Goal: Book appointment/travel/reservation

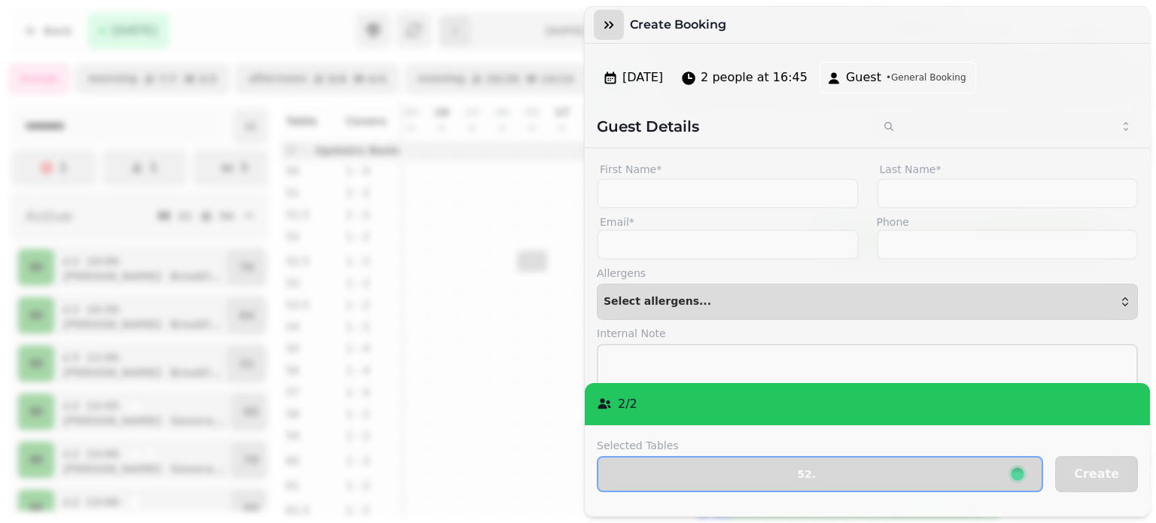
click at [609, 25] on icon "button" at bounding box center [608, 24] width 15 height 15
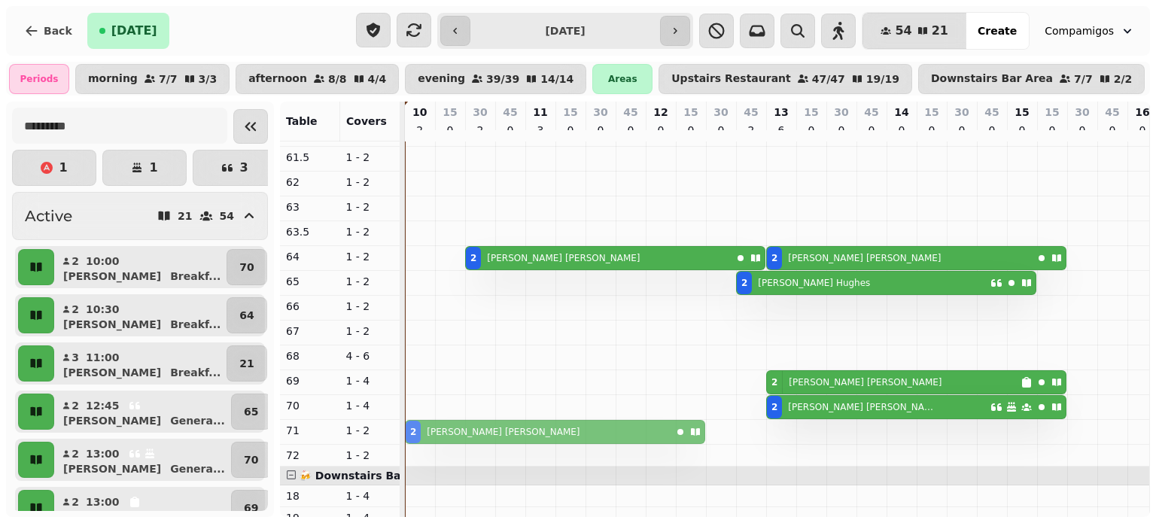
drag, startPoint x: 416, startPoint y: 408, endPoint x: 416, endPoint y: 428, distance: 20.3
click at [416, 428] on tbody "2 [PERSON_NAME] 2 [PERSON_NAME] 2 [PERSON_NAME] 5 [PERSON_NAME] 5 [PERSON_NAME]…" at bounding box center [1127, 290] width 1445 height 1005
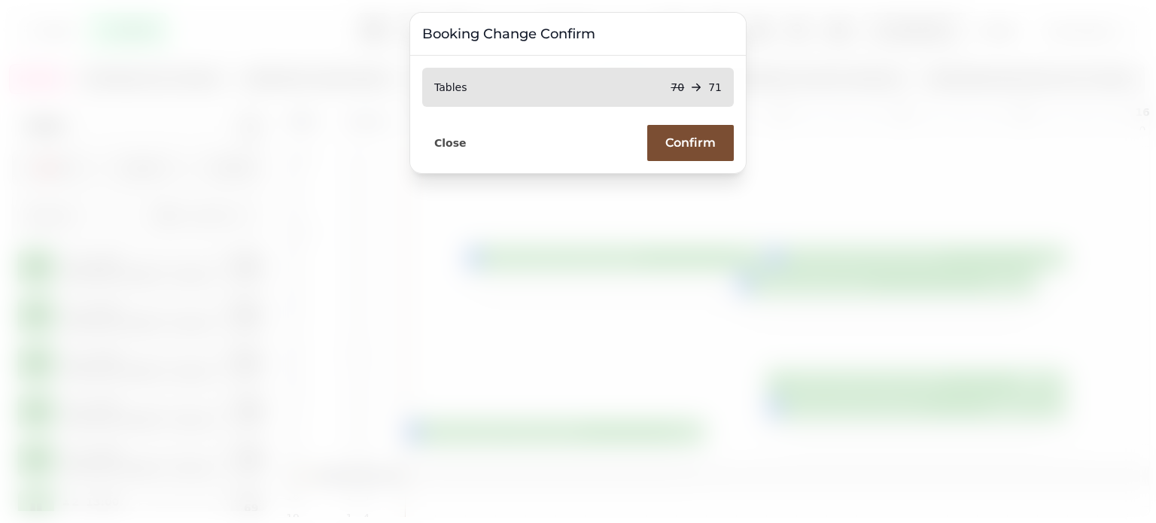
click at [684, 145] on span "Confirm" at bounding box center [690, 143] width 50 height 12
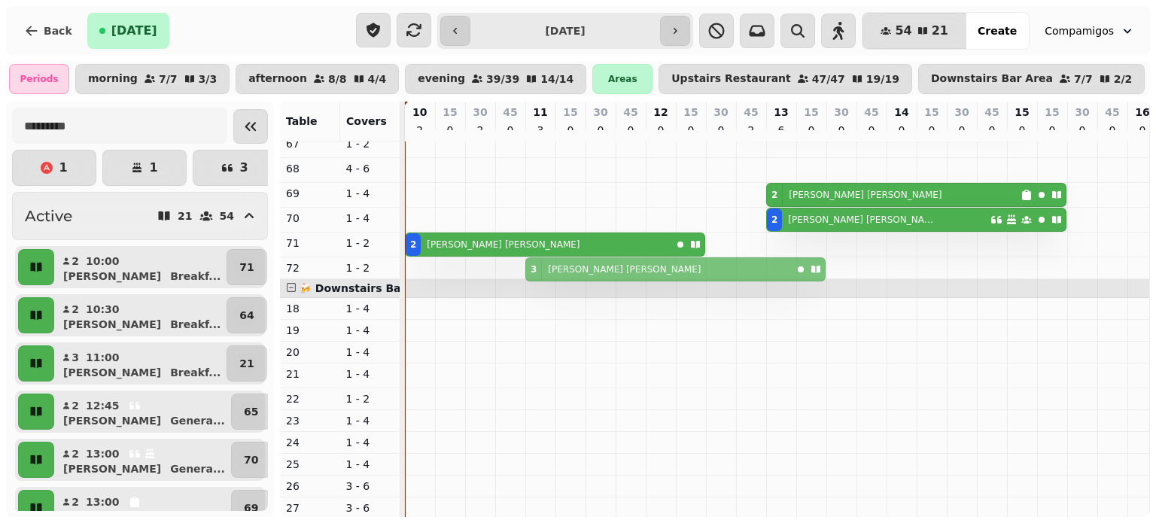
drag, startPoint x: 535, startPoint y: 277, endPoint x: 530, endPoint y: 265, distance: 13.1
click at [530, 265] on tbody "2 [PERSON_NAME] 2 [PERSON_NAME] 2 [PERSON_NAME] 5 [PERSON_NAME] 5 [PERSON_NAME]…" at bounding box center [1127, 103] width 1445 height 1005
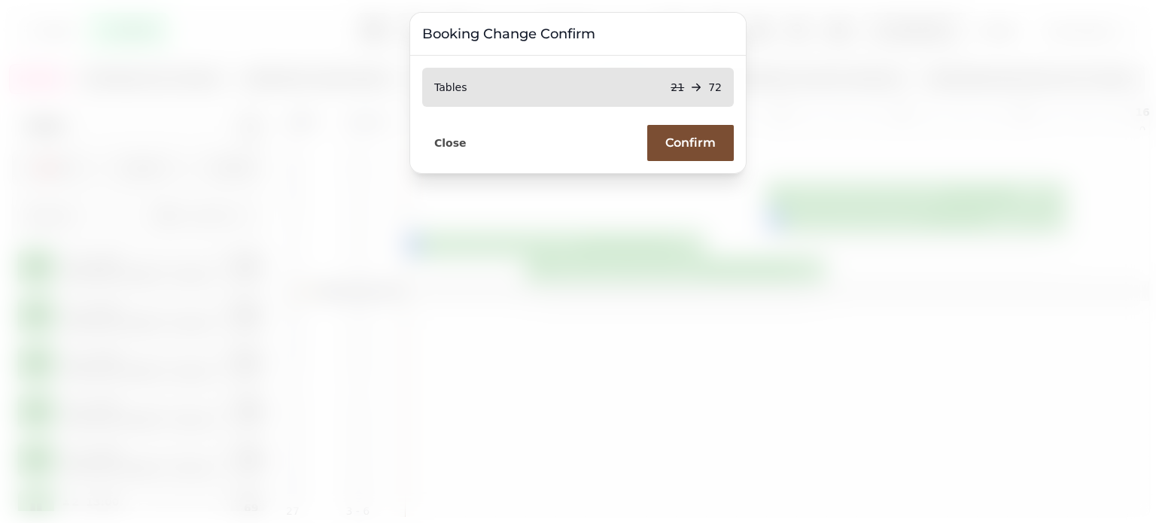
click at [703, 141] on span "Confirm" at bounding box center [690, 143] width 50 height 12
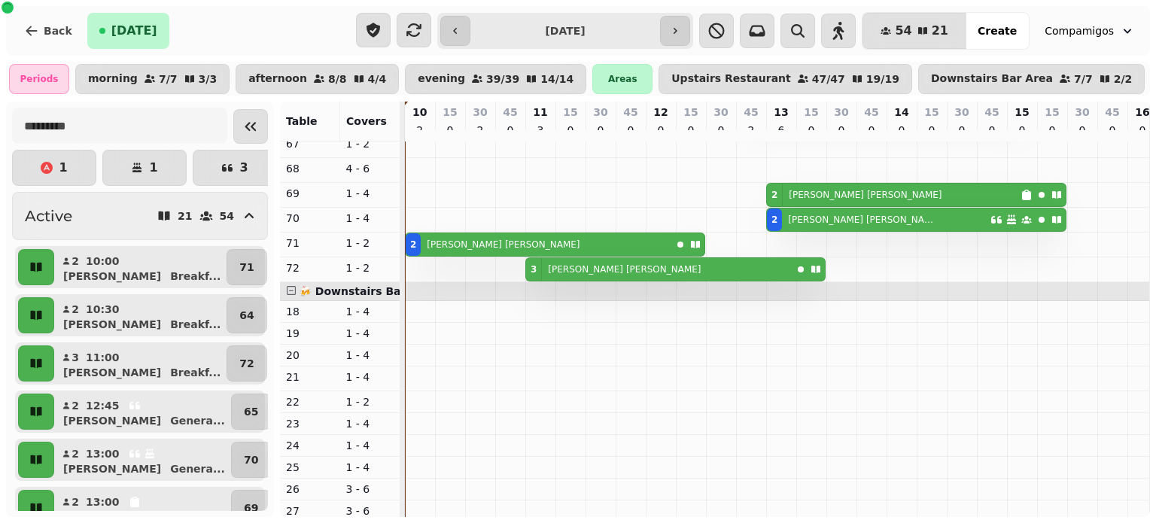
click at [910, 202] on div "2 [PERSON_NAME]" at bounding box center [894, 195] width 254 height 23
select select "**********"
select select "*"
select select "****"
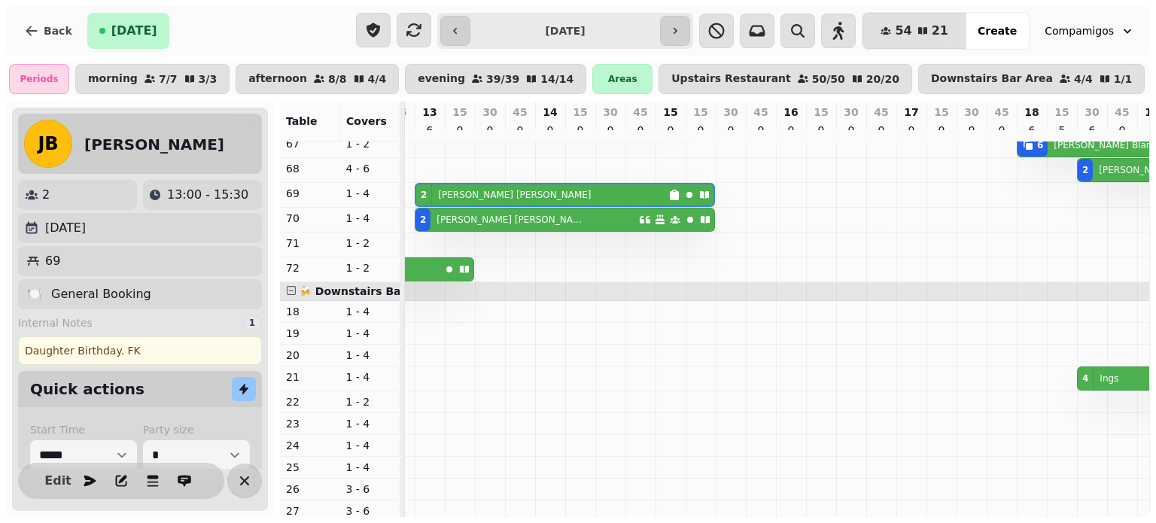
click at [243, 481] on icon "button" at bounding box center [244, 480] width 9 height 9
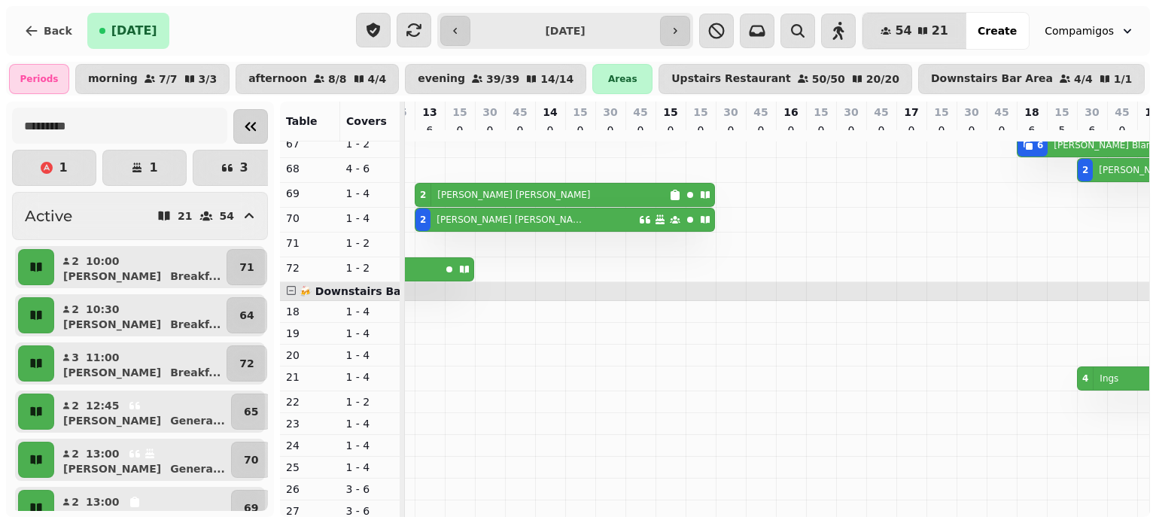
click at [242, 129] on icon "Collapse sidebar" at bounding box center [251, 126] width 18 height 18
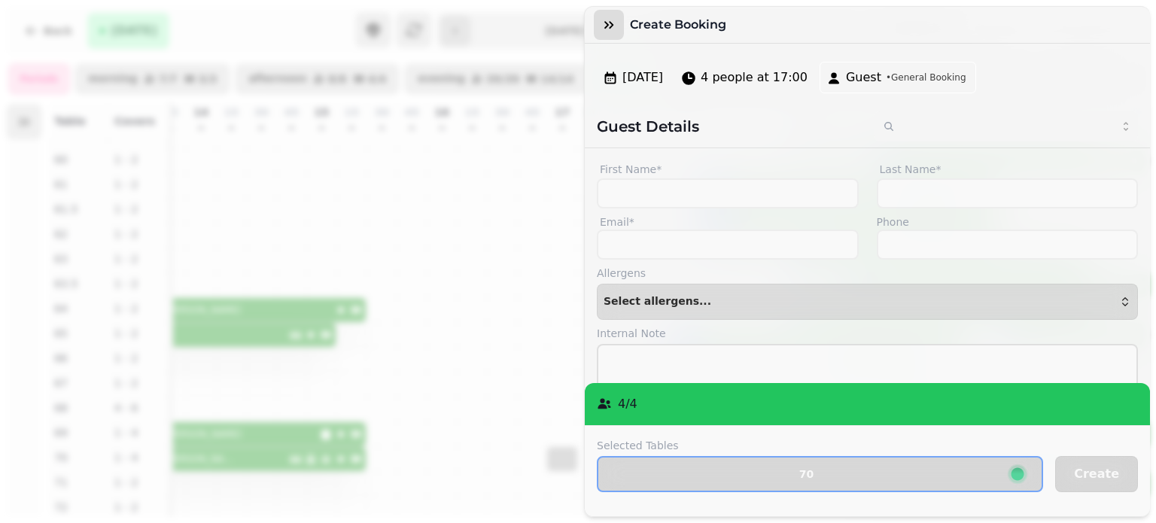
click at [608, 29] on icon "button" at bounding box center [608, 24] width 15 height 15
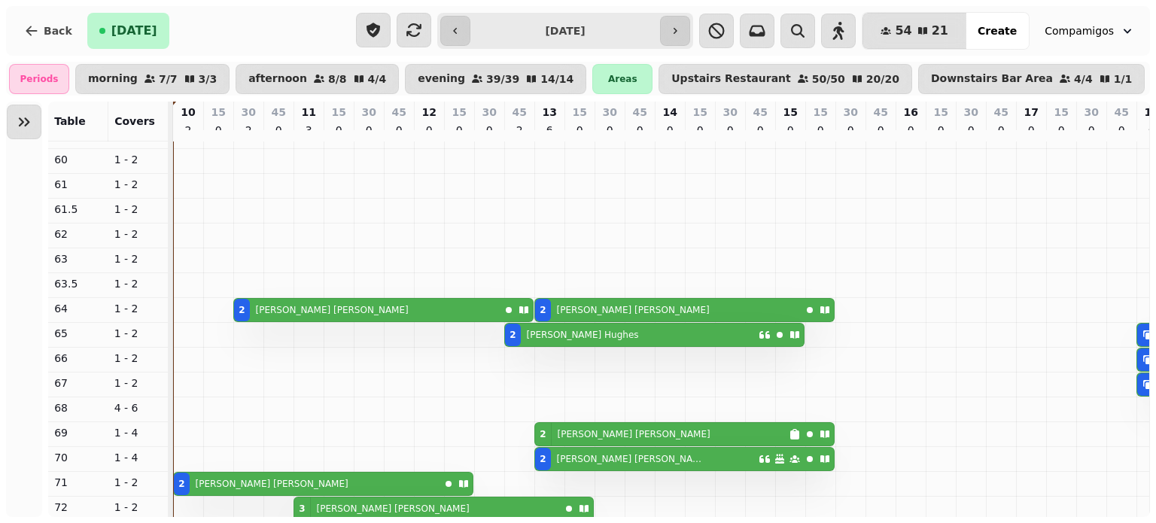
click at [596, 338] on div "2 [PERSON_NAME]" at bounding box center [632, 335] width 254 height 23
select select "**********"
select select "*"
select select "****"
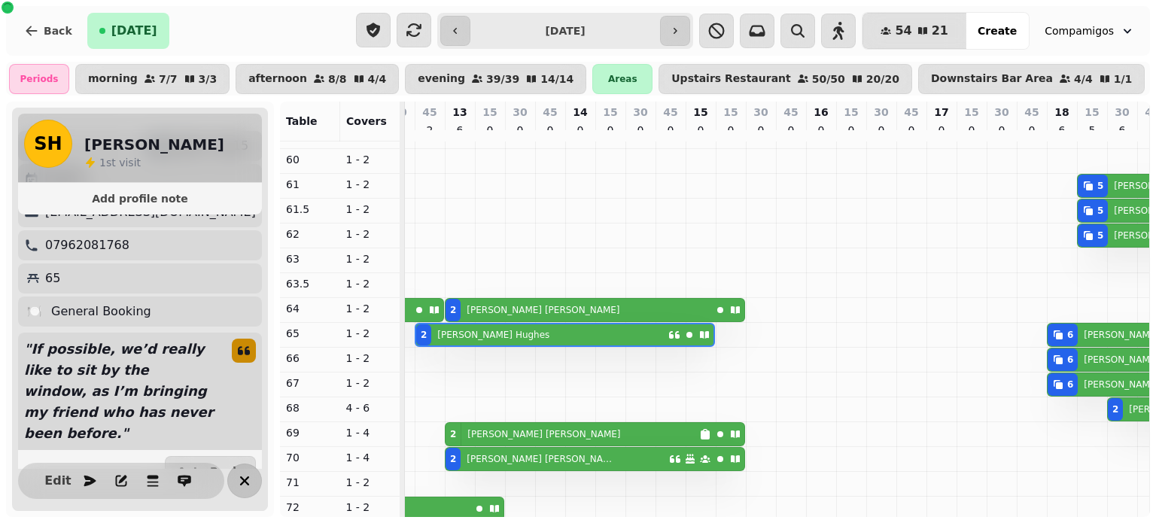
click at [236, 481] on icon "button" at bounding box center [245, 481] width 18 height 18
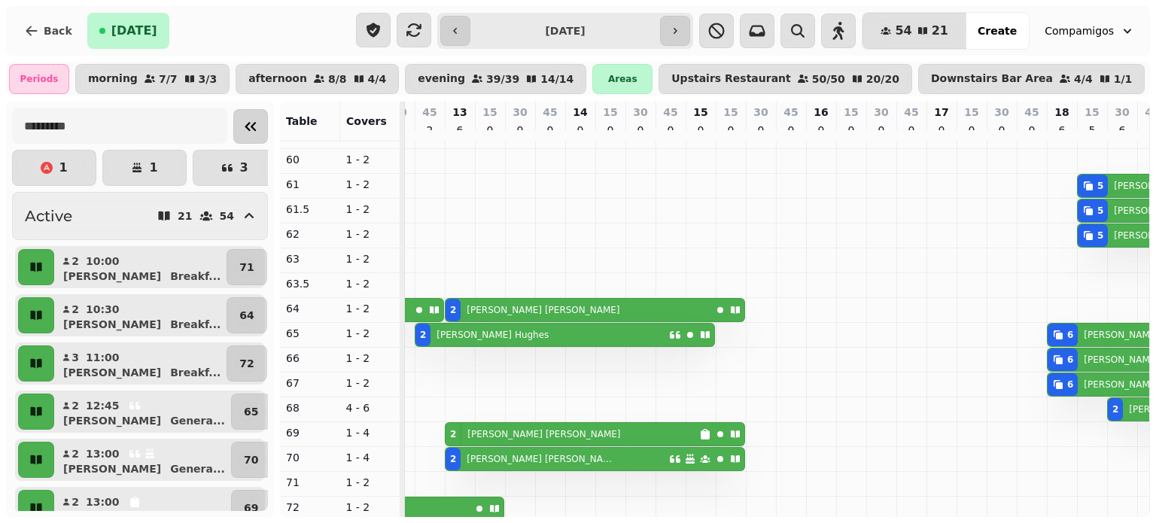
click at [242, 135] on icon "Collapse sidebar" at bounding box center [251, 126] width 18 height 18
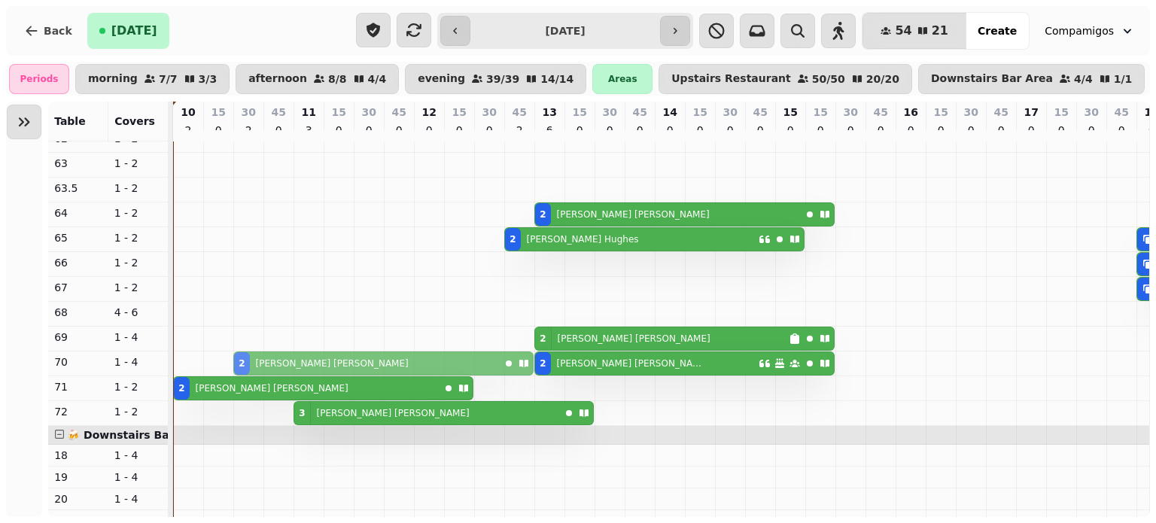
drag, startPoint x: 243, startPoint y: 221, endPoint x: 244, endPoint y: 362, distance: 140.8
click at [244, 362] on tbody "2 [PERSON_NAME] 2 [PERSON_NAME] 2 [PERSON_NAME] 5 [PERSON_NAME] 5 [PERSON_NAME]…" at bounding box center [895, 249] width 1445 height 1008
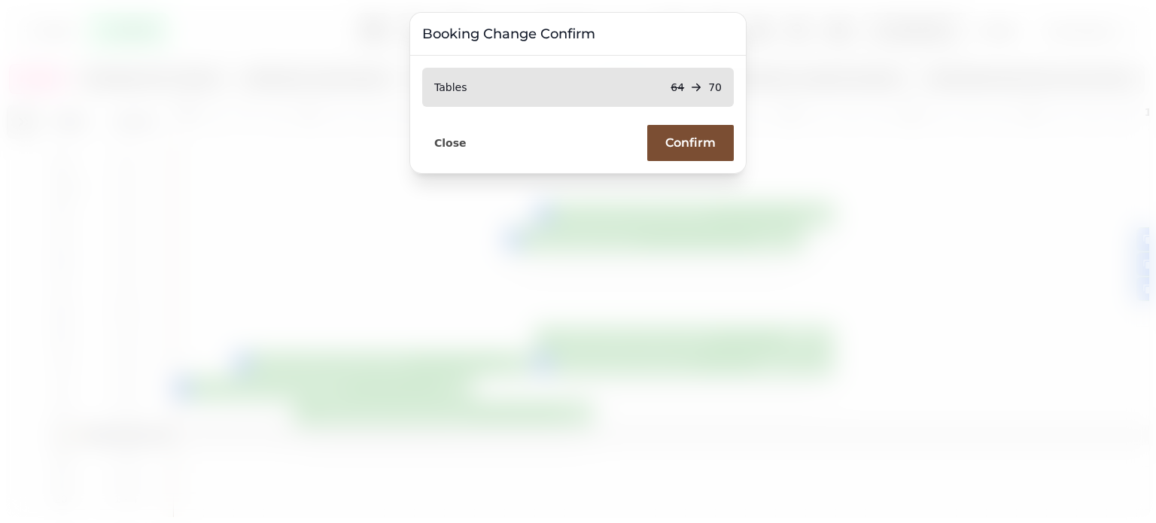
click at [668, 153] on button "Confirm" at bounding box center [690, 143] width 87 height 36
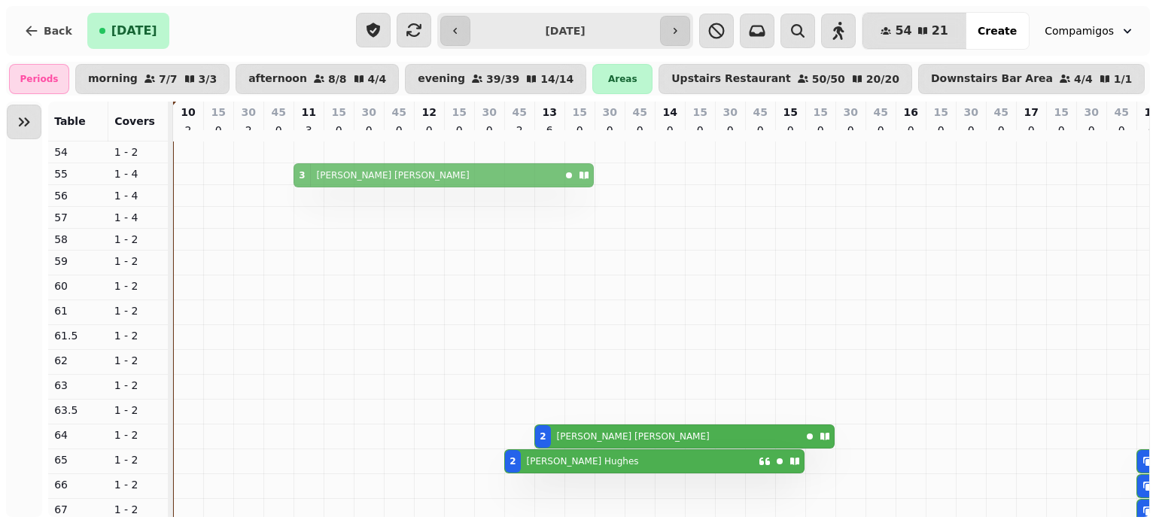
drag, startPoint x: 302, startPoint y: 418, endPoint x: 309, endPoint y: 180, distance: 238.0
click at [309, 180] on tbody "2 [PERSON_NAME] 3 [PERSON_NAME] 2 [PERSON_NAME] 2 [PERSON_NAME] 5 [PERSON_NAME]…" at bounding box center [895, 471] width 1445 height 1008
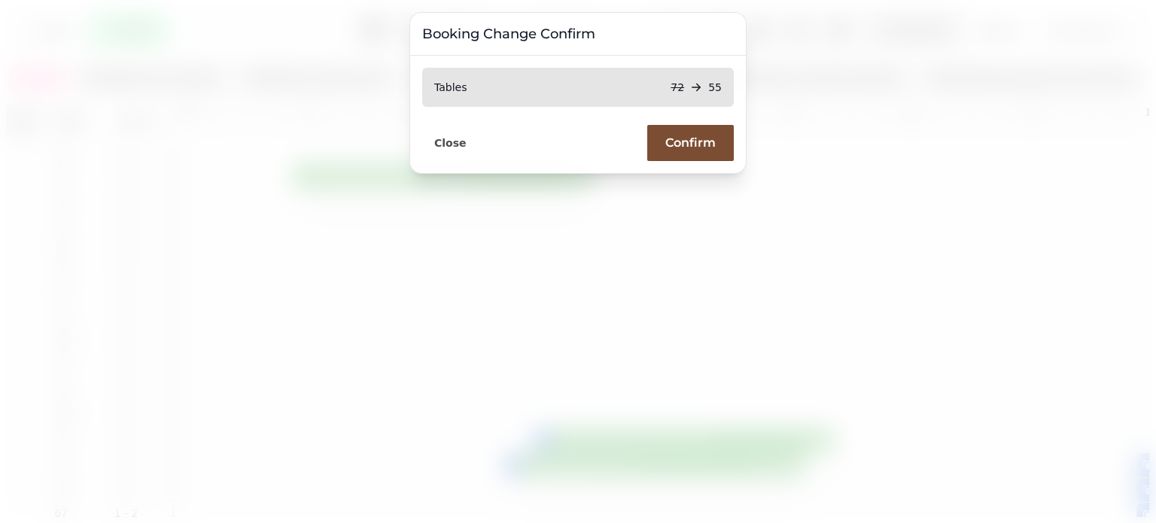
click at [688, 141] on span "Confirm" at bounding box center [690, 143] width 50 height 12
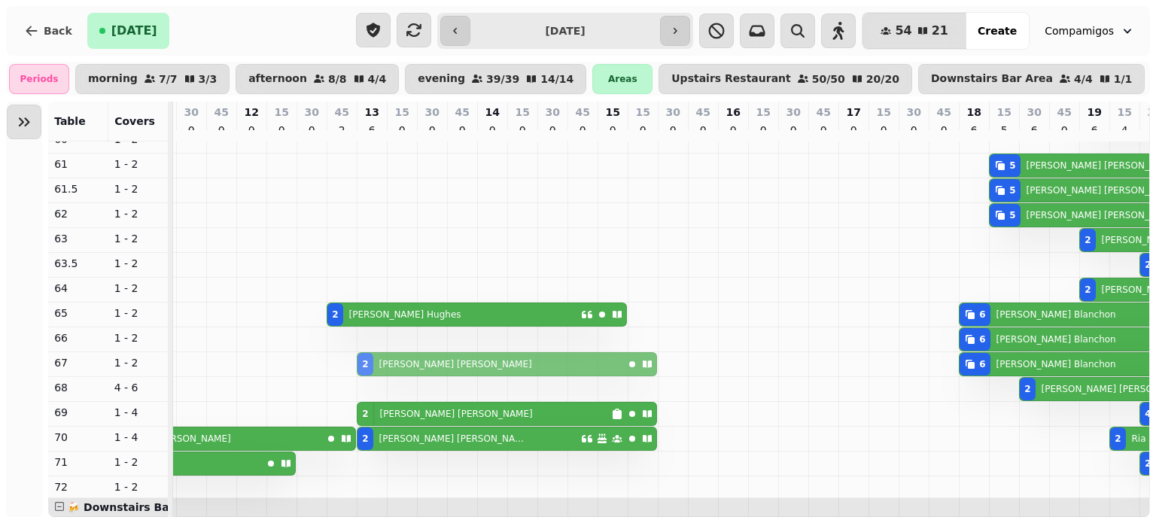
drag, startPoint x: 368, startPoint y: 294, endPoint x: 367, endPoint y: 369, distance: 74.5
click at [367, 369] on tbody "2 [PERSON_NAME] 3 [PERSON_NAME] 2 [PERSON_NAME] 2 [PERSON_NAME] 5 [PERSON_NAME]…" at bounding box center [717, 321] width 1445 height 1008
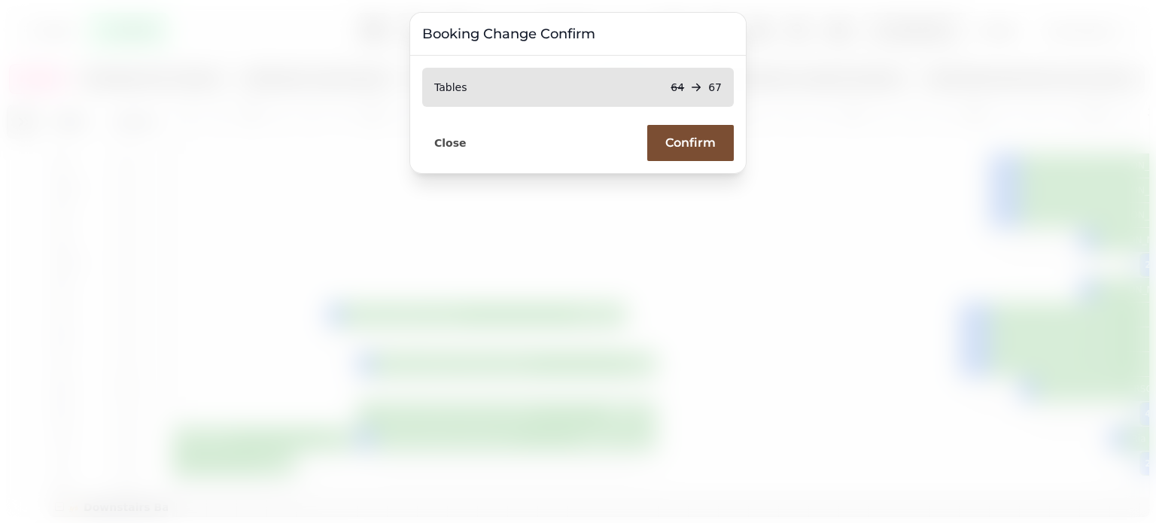
click at [693, 147] on span "Confirm" at bounding box center [690, 143] width 50 height 12
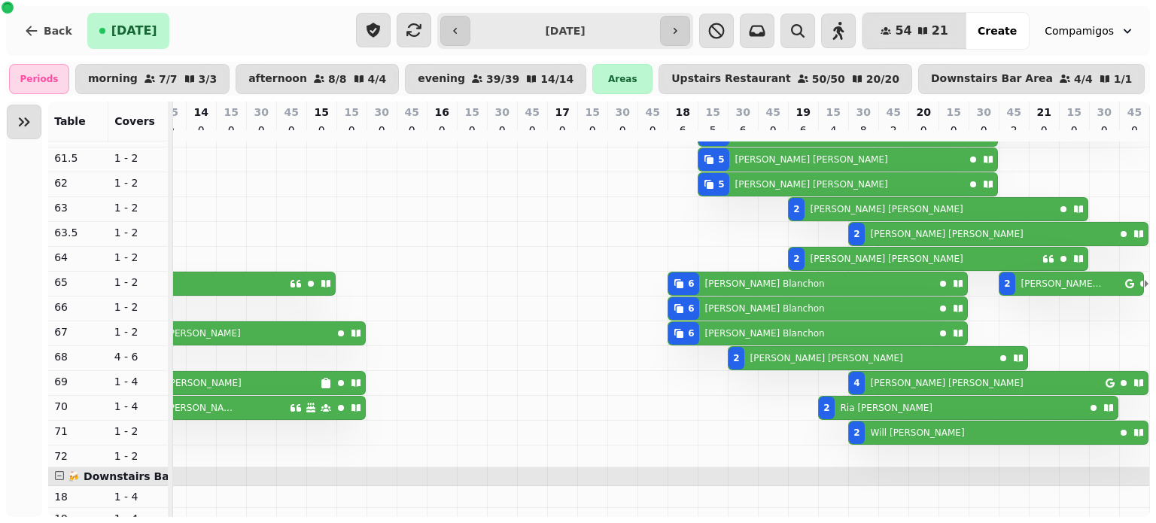
click at [780, 296] on div "6 [PERSON_NAME]" at bounding box center [818, 284] width 300 height 24
select select "**********"
select select "*"
select select "****"
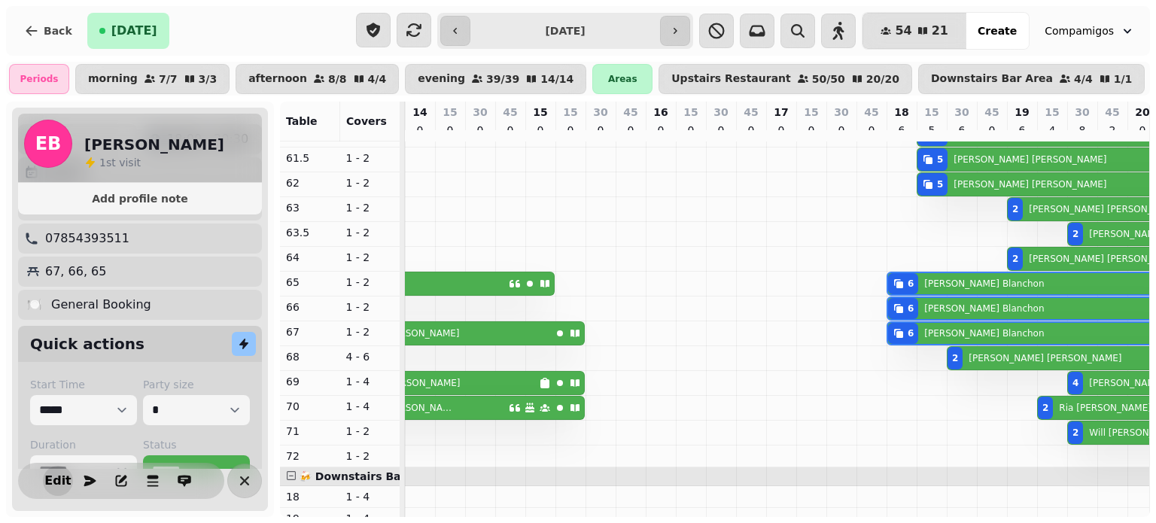
click at [50, 475] on span "Edit" at bounding box center [58, 481] width 18 height 12
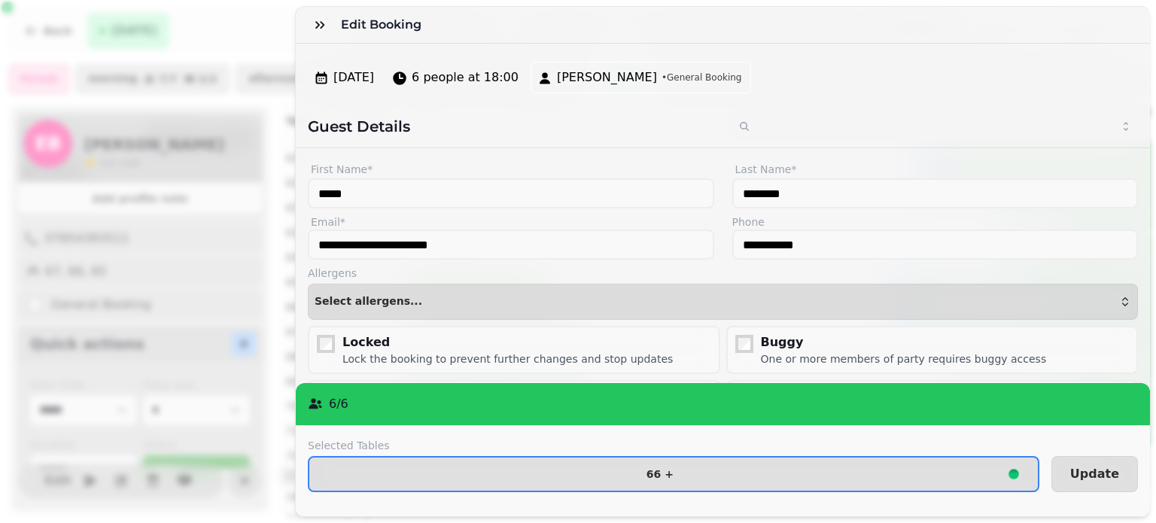
click at [59, 484] on div "**********" at bounding box center [578, 273] width 1156 height 499
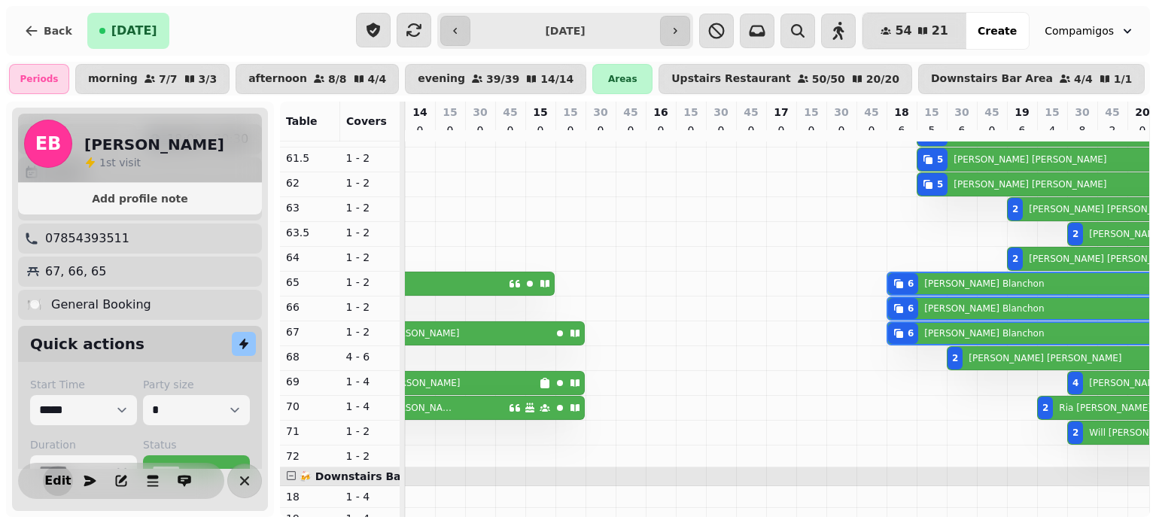
click at [51, 481] on span "Edit" at bounding box center [58, 481] width 18 height 12
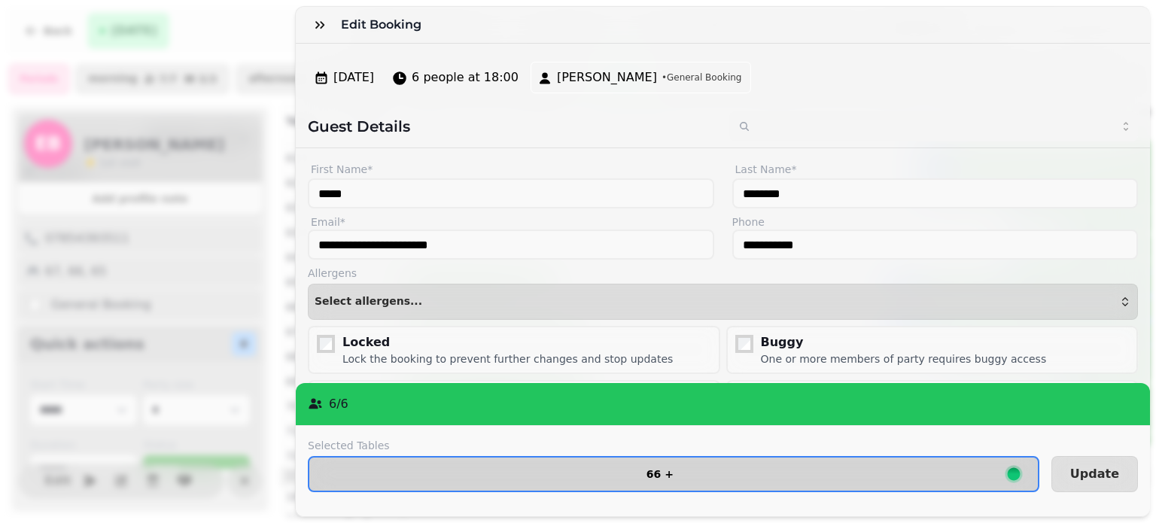
click at [621, 469] on span "66 +" at bounding box center [659, 474] width 677 height 11
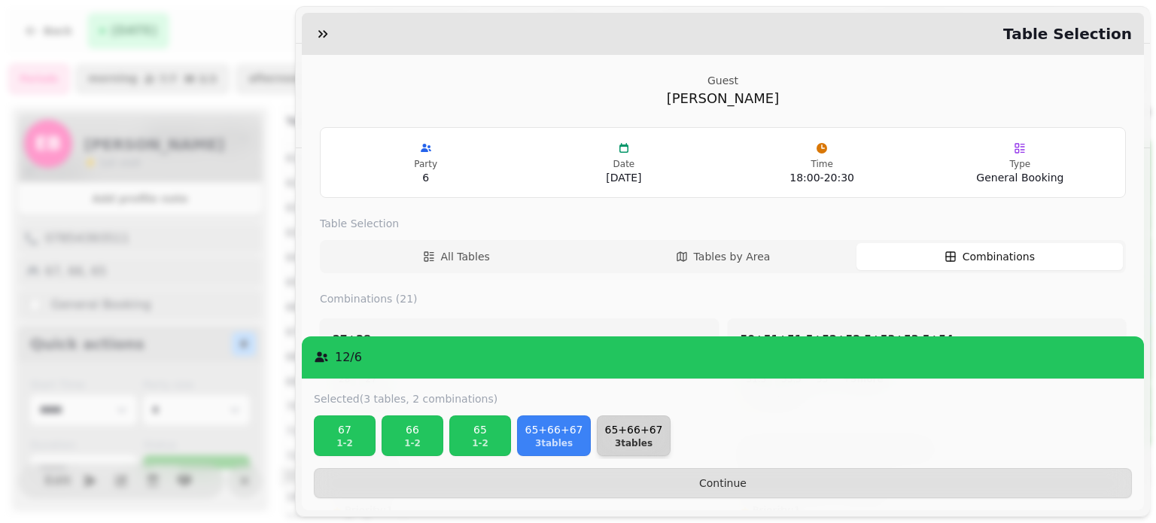
click at [623, 433] on p "65+66+67" at bounding box center [634, 429] width 60 height 15
click at [569, 427] on p "65+66+67" at bounding box center [554, 429] width 60 height 15
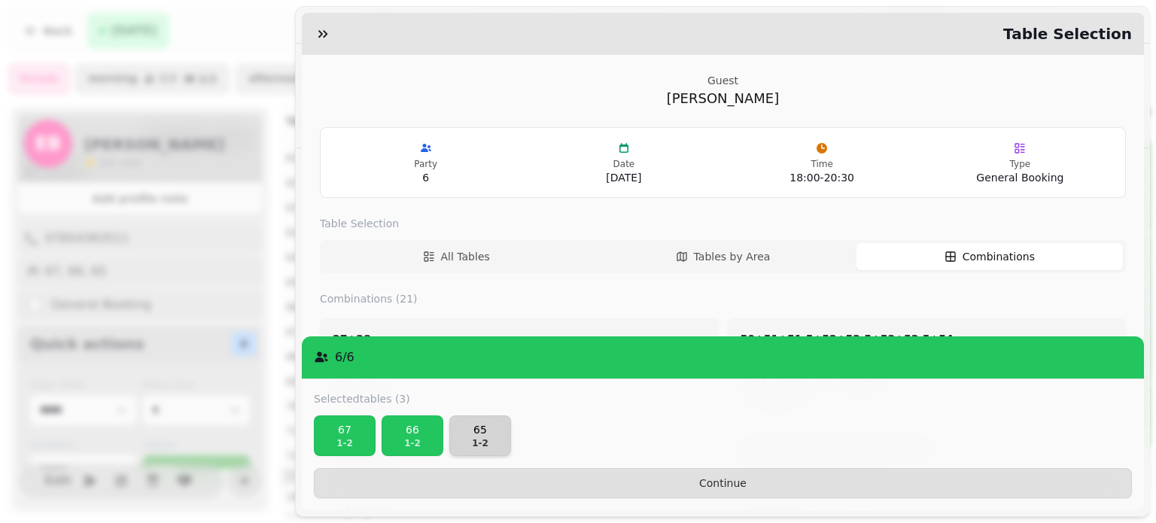
click at [483, 426] on p "65" at bounding box center [480, 429] width 48 height 15
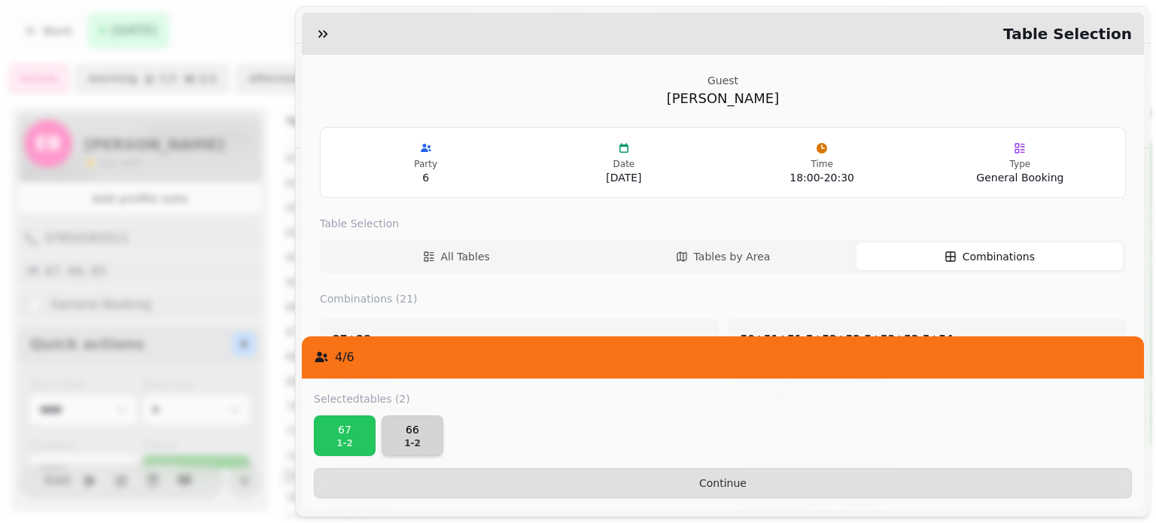
click at [388, 437] on p "66" at bounding box center [412, 429] width 48 height 15
click at [349, 430] on p "67" at bounding box center [345, 429] width 48 height 15
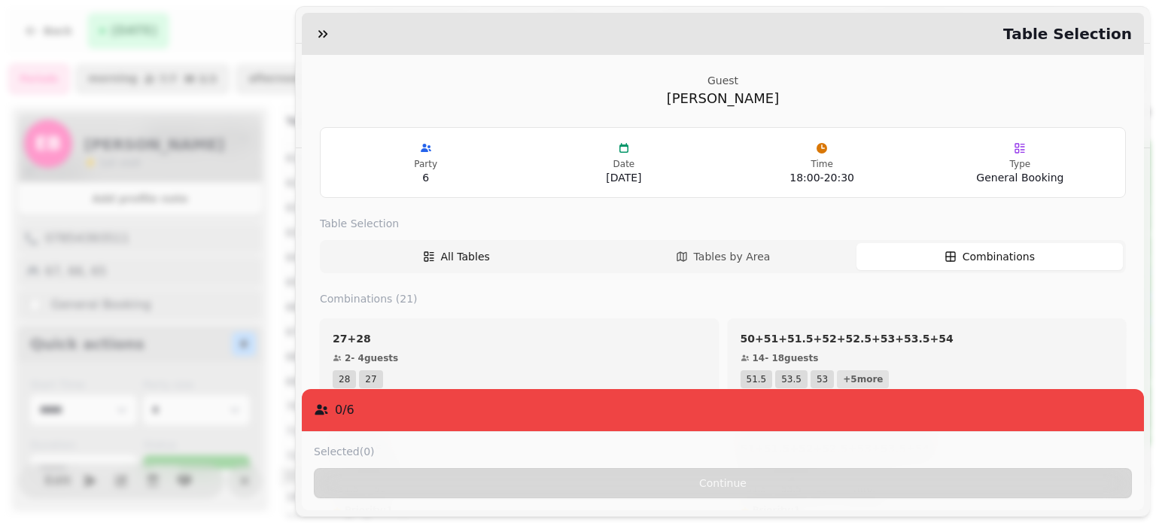
click at [464, 245] on button "All Tables" at bounding box center [456, 256] width 266 height 27
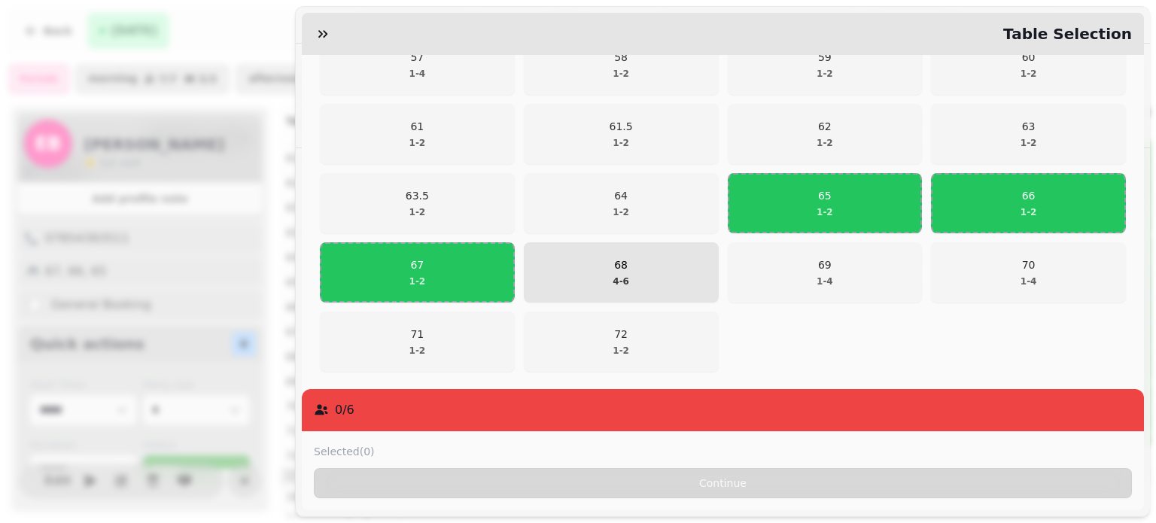
click at [652, 267] on span "68 4 - 6" at bounding box center [621, 272] width 175 height 30
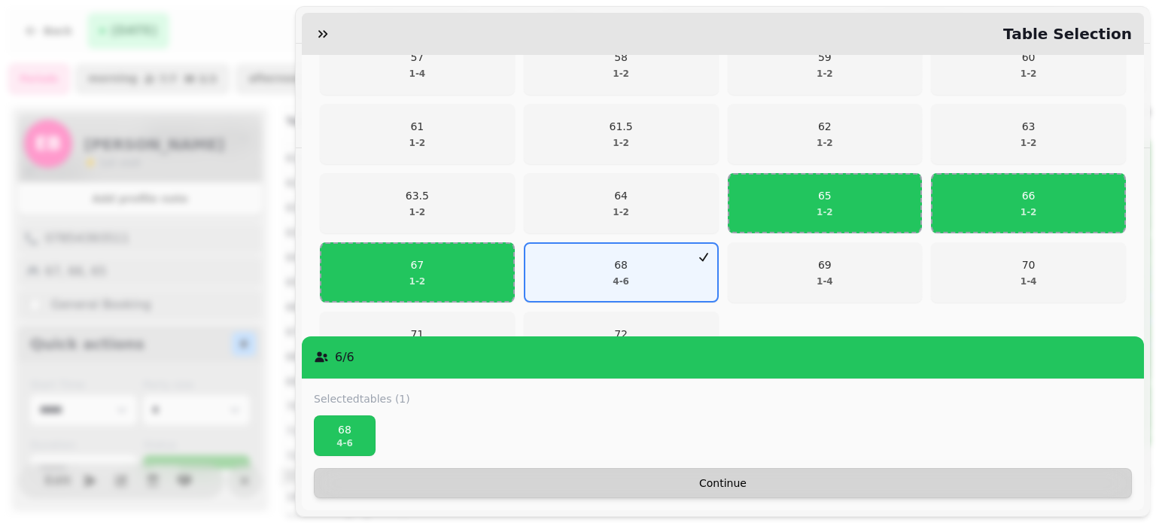
click at [681, 481] on span "Continue" at bounding box center [723, 483] width 793 height 11
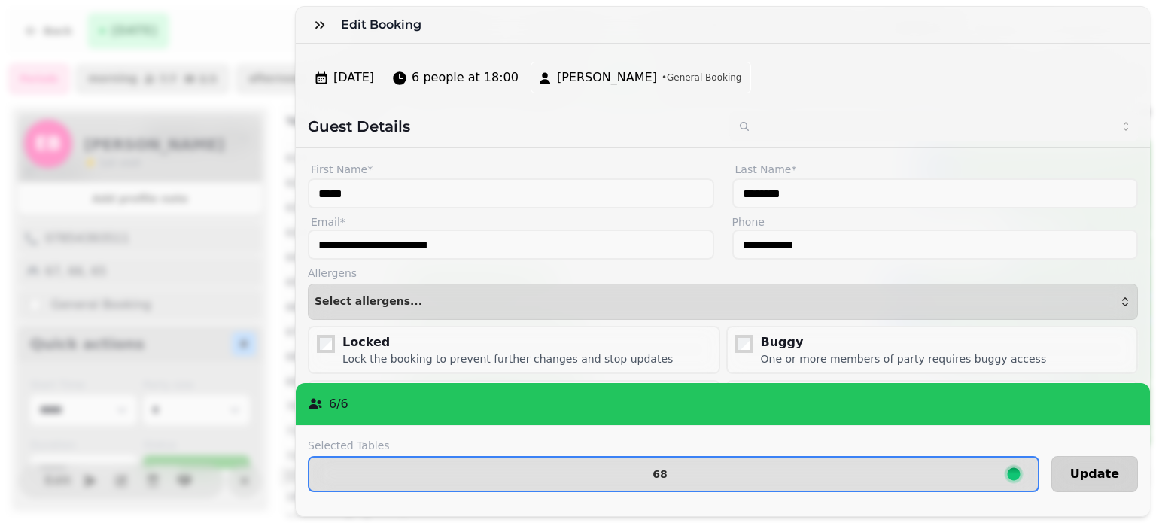
click at [1080, 468] on span "Update" at bounding box center [1094, 474] width 49 height 12
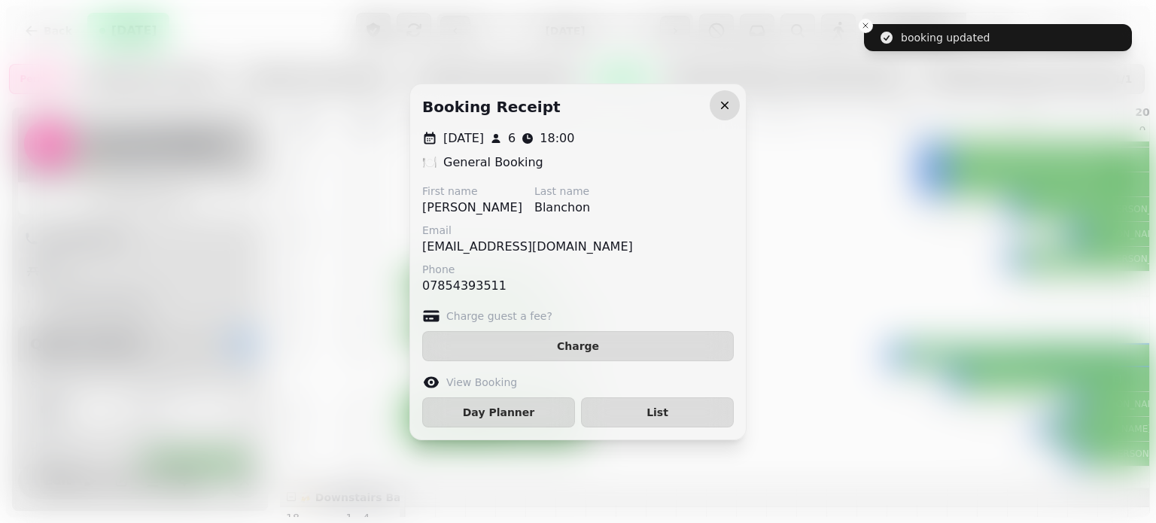
click at [723, 105] on icon "button" at bounding box center [724, 105] width 15 height 15
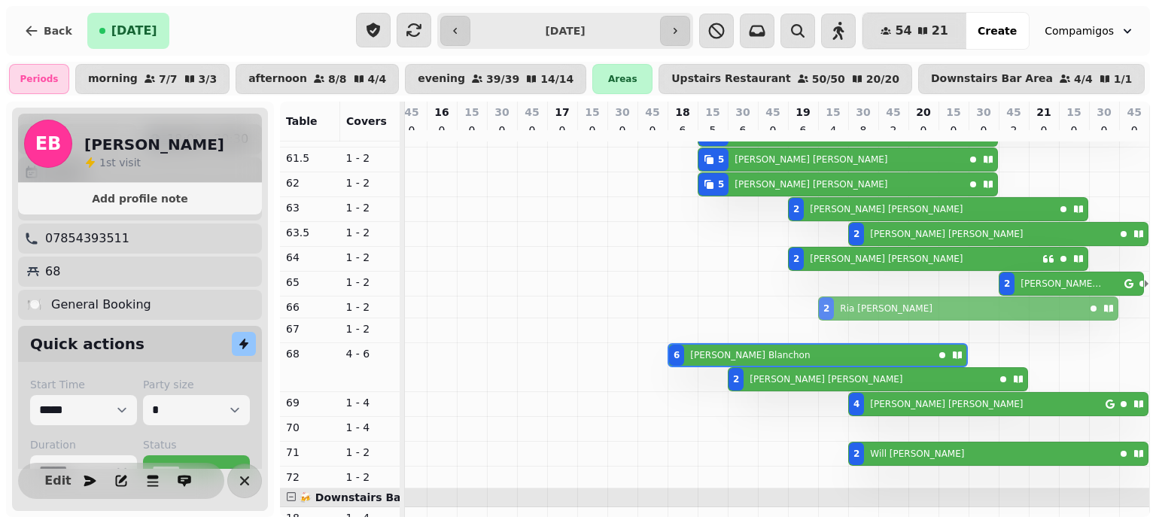
drag, startPoint x: 814, startPoint y: 436, endPoint x: 811, endPoint y: 312, distance: 123.5
click at [811, 312] on tbody "2 [PERSON_NAME] 3 [PERSON_NAME] 2 [PERSON_NAME] 2 [PERSON_NAME] 5 [PERSON_NAME]…" at bounding box center [426, 300] width 1445 height 1029
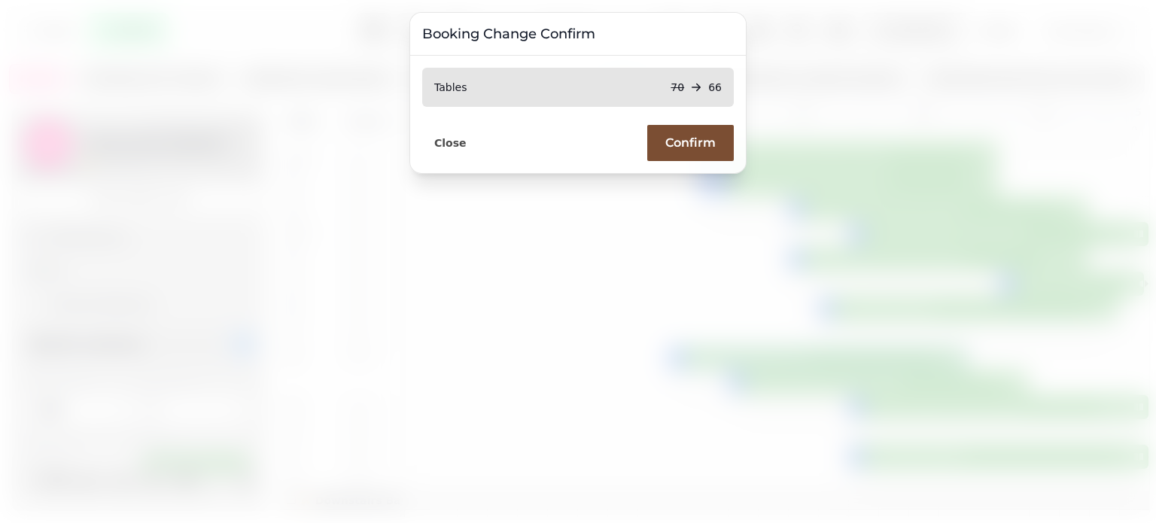
click at [674, 142] on span "Confirm" at bounding box center [690, 143] width 50 height 12
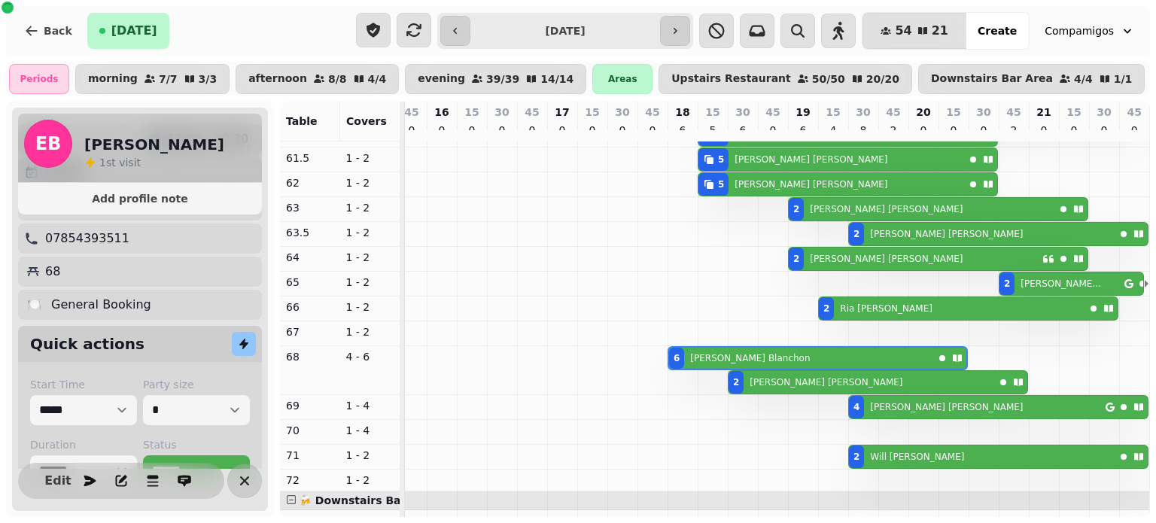
click at [817, 265] on p "[PERSON_NAME]" at bounding box center [886, 259] width 153 height 12
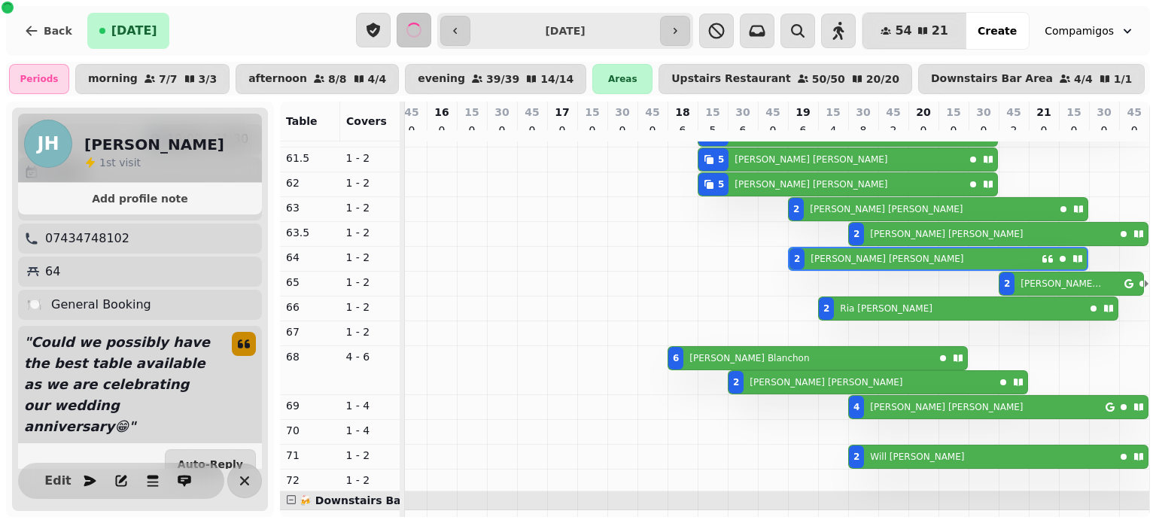
select select "**********"
select select "*"
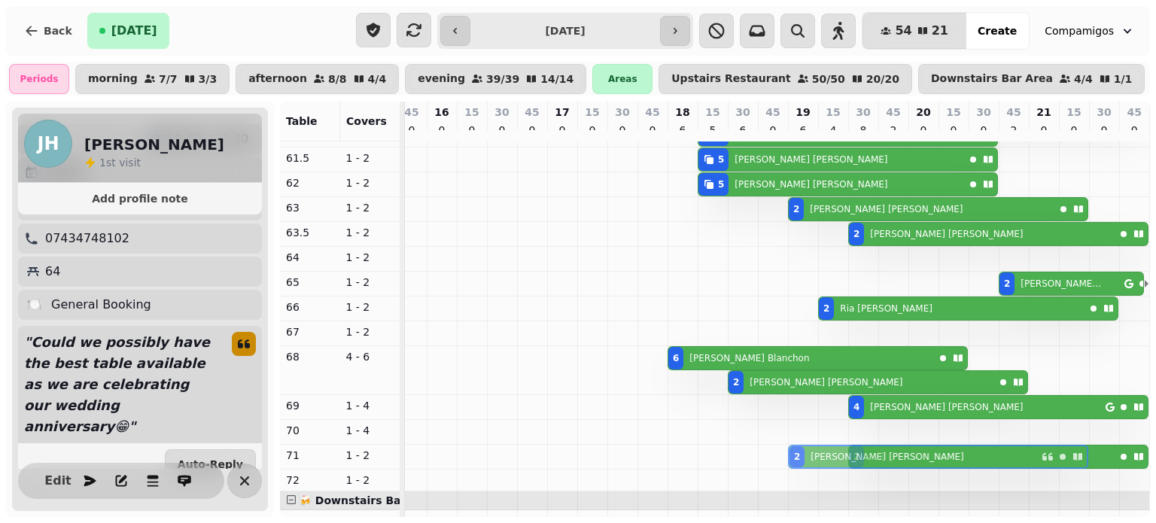
drag, startPoint x: 783, startPoint y: 263, endPoint x: 788, endPoint y: 449, distance: 186.8
click at [788, 449] on tbody "2 [PERSON_NAME] 3 [PERSON_NAME] 2 [PERSON_NAME] 2 [PERSON_NAME] 5 [PERSON_NAME]…" at bounding box center [426, 302] width 1445 height 1032
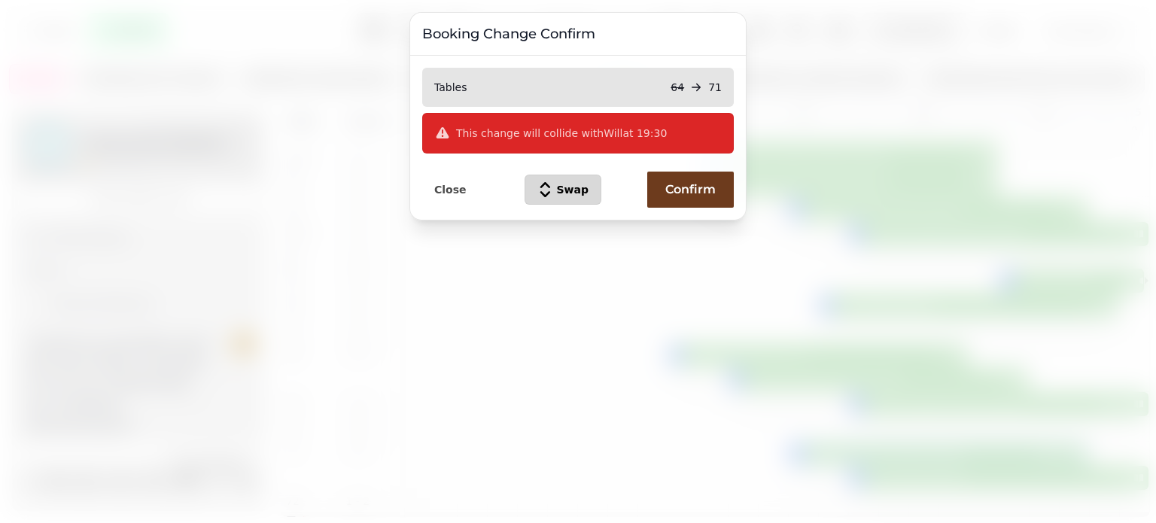
click at [557, 187] on span "Swap" at bounding box center [573, 189] width 32 height 11
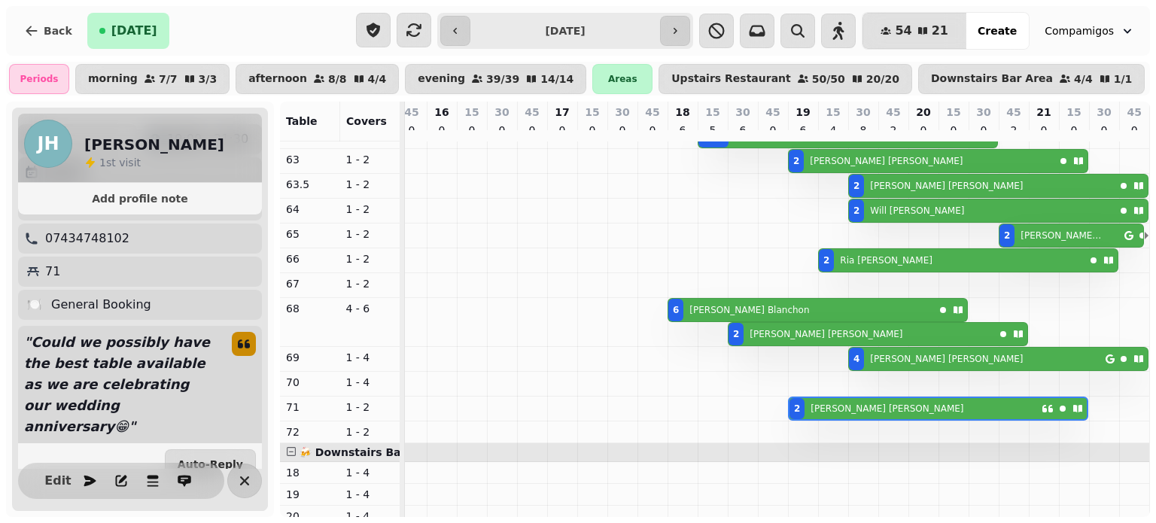
scroll to position [270, 0]
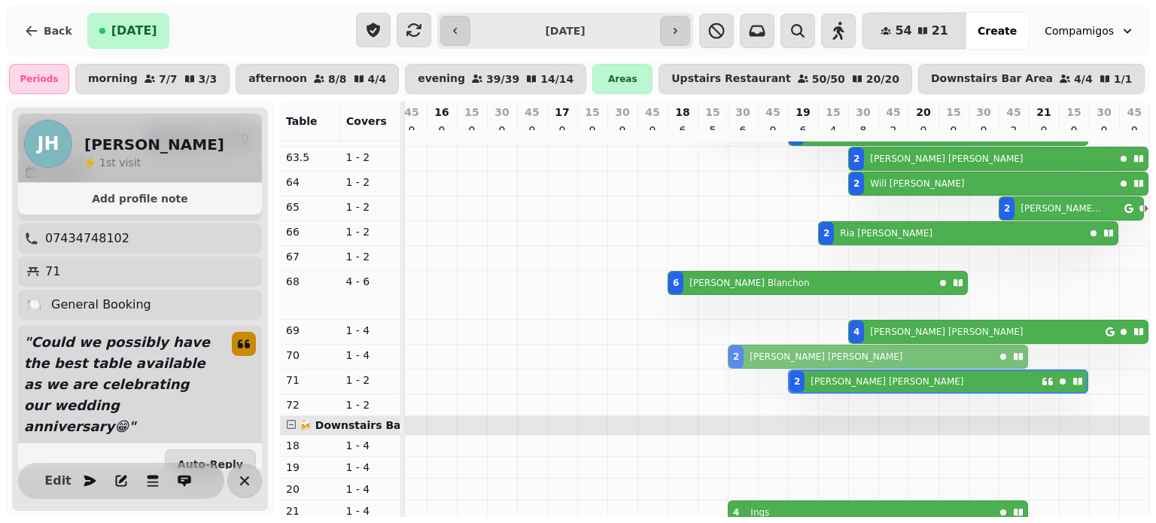
drag, startPoint x: 720, startPoint y: 308, endPoint x: 726, endPoint y: 349, distance: 41.1
click at [726, 365] on tbody "2 [PERSON_NAME] 3 [PERSON_NAME] 2 [PERSON_NAME] 2 [PERSON_NAME] 5 [PERSON_NAME]…" at bounding box center [426, 227] width 1445 height 1032
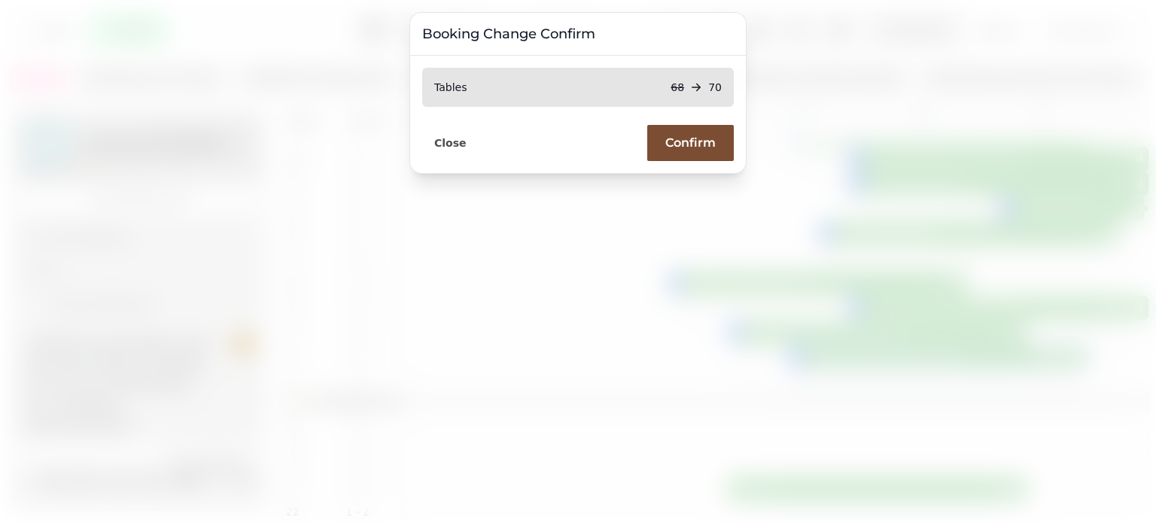
click at [680, 137] on span "Confirm" at bounding box center [690, 143] width 50 height 12
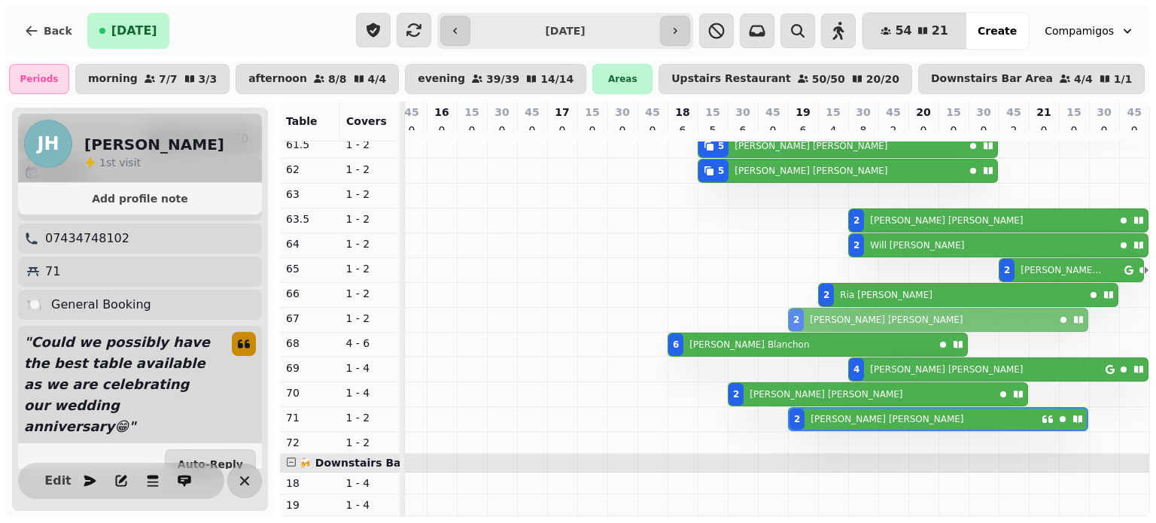
drag, startPoint x: 784, startPoint y: 208, endPoint x: 789, endPoint y: 321, distance: 113.8
click at [789, 321] on tbody "2 [PERSON_NAME] 3 [PERSON_NAME] 2 [PERSON_NAME] 2 [PERSON_NAME] 5 [PERSON_NAME]…" at bounding box center [426, 277] width 1445 height 1008
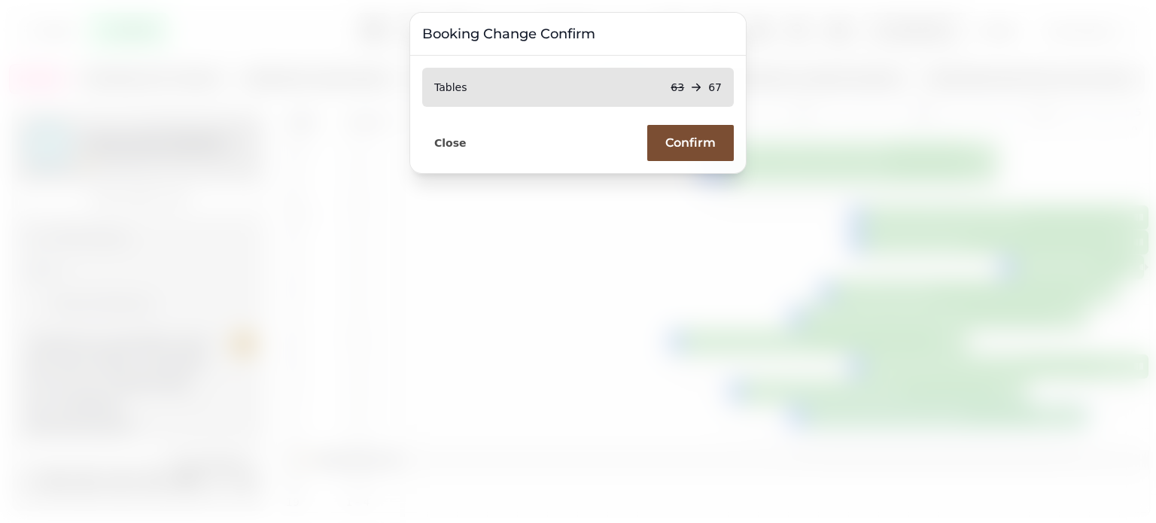
click at [690, 148] on span "Confirm" at bounding box center [690, 143] width 50 height 12
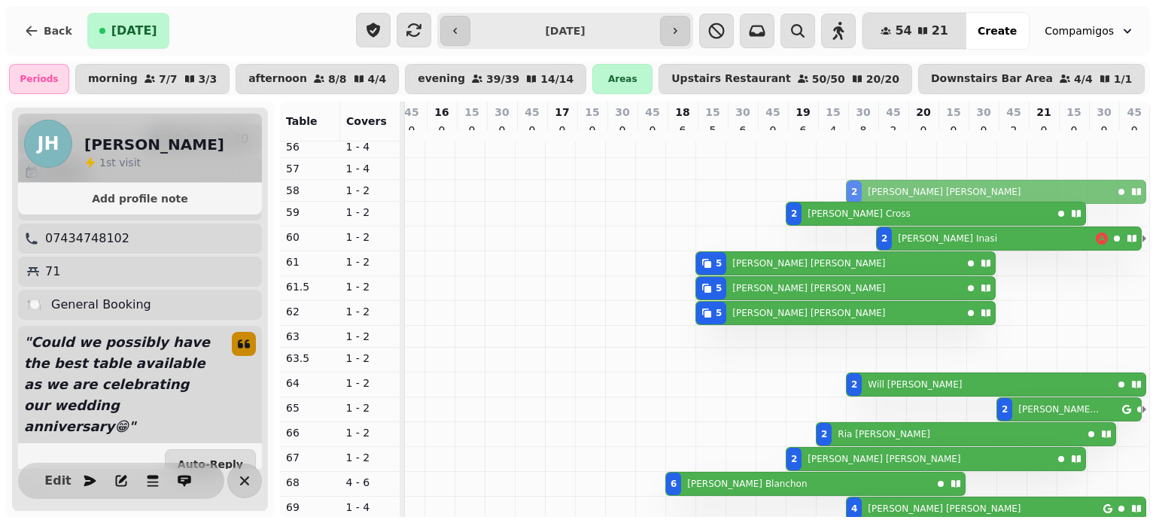
drag, startPoint x: 845, startPoint y: 363, endPoint x: 846, endPoint y: 198, distance: 164.9
click at [846, 198] on tbody "2 [PERSON_NAME] 3 [PERSON_NAME] 2 [PERSON_NAME] 2 [PERSON_NAME] 2 [PERSON_NAME]…" at bounding box center [424, 417] width 1445 height 1005
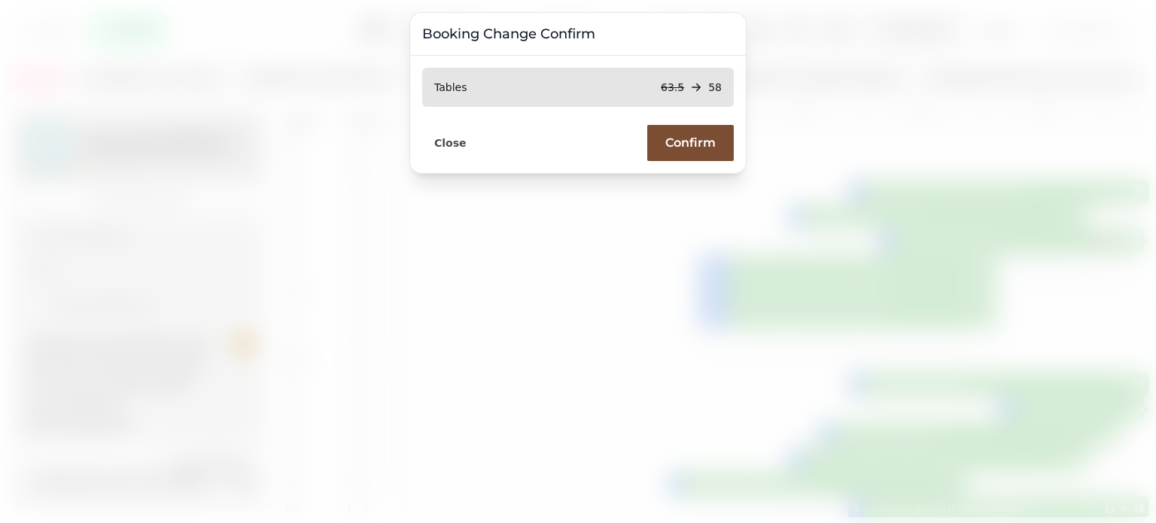
click at [679, 145] on span "Confirm" at bounding box center [690, 143] width 50 height 12
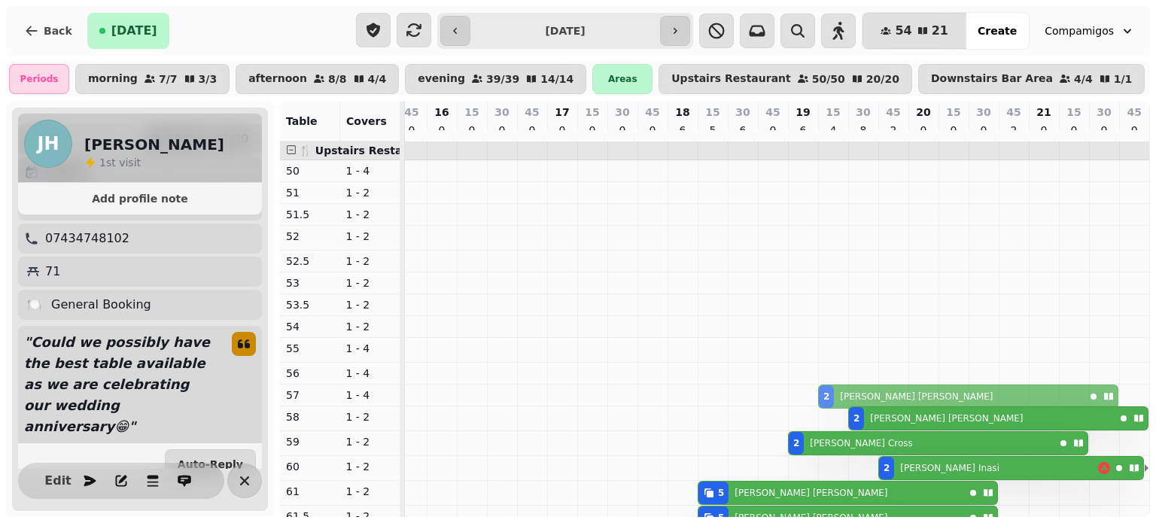
drag, startPoint x: 817, startPoint y: 240, endPoint x: 827, endPoint y: 394, distance: 154.6
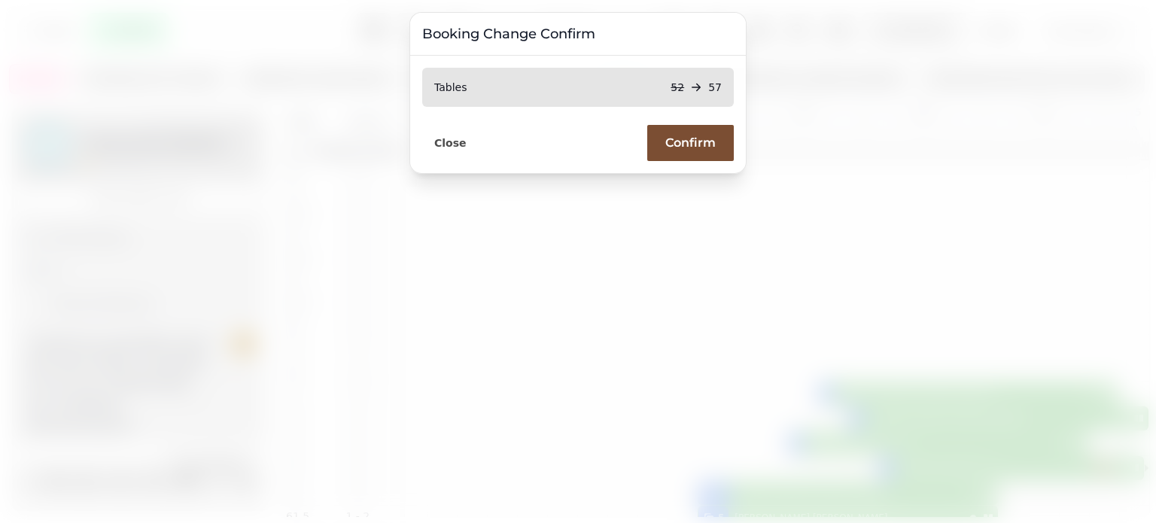
click at [698, 137] on span "Confirm" at bounding box center [690, 143] width 50 height 12
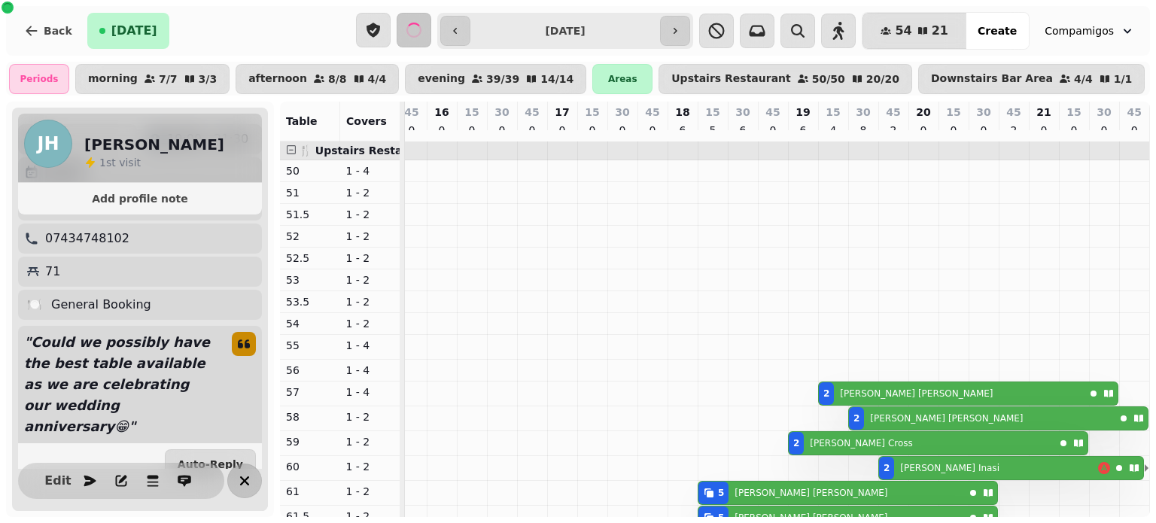
click at [246, 490] on button "button" at bounding box center [244, 481] width 35 height 35
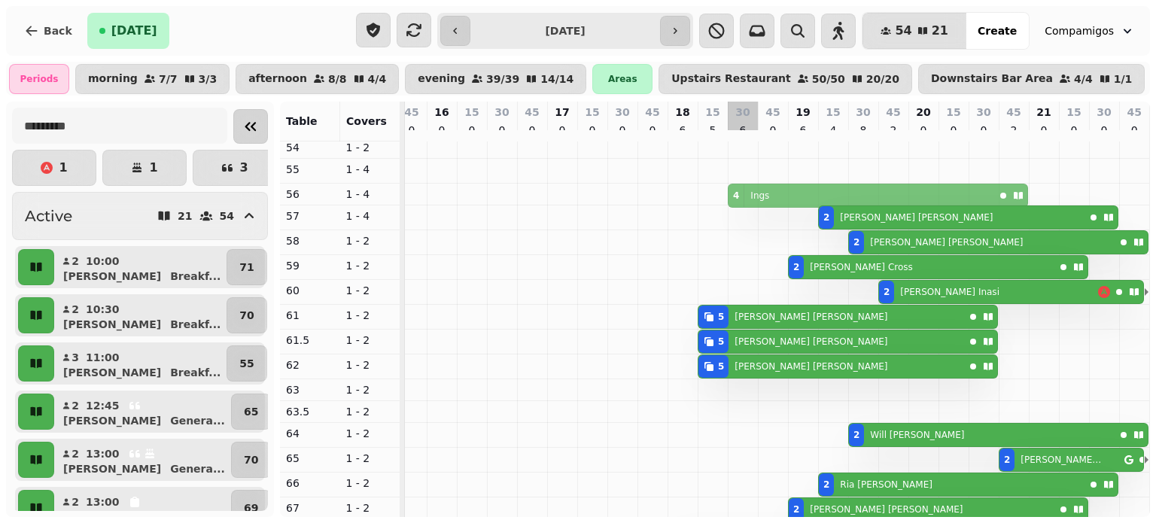
drag, startPoint x: 726, startPoint y: 396, endPoint x: 735, endPoint y: 189, distance: 207.2
click at [735, 189] on div "3 [PERSON_NAME] 4 Ings 2 [PERSON_NAME] 2 [PERSON_NAME] 2 [PERSON_NAME] 2 [PERSO…" at bounding box center [426, 467] width 1445 height 1005
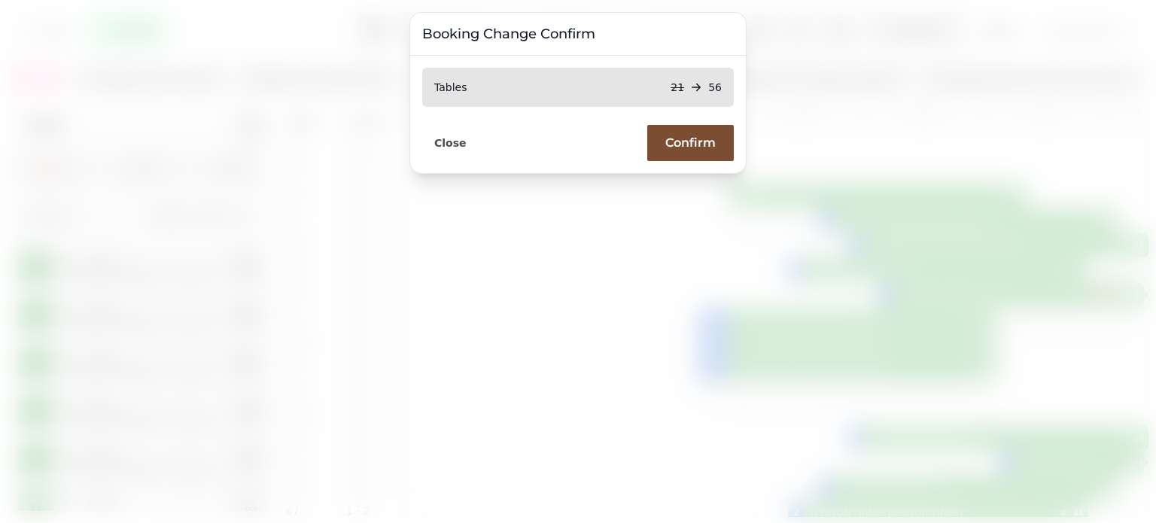
click at [680, 141] on span "Confirm" at bounding box center [690, 143] width 50 height 12
